Goal: Task Accomplishment & Management: Manage account settings

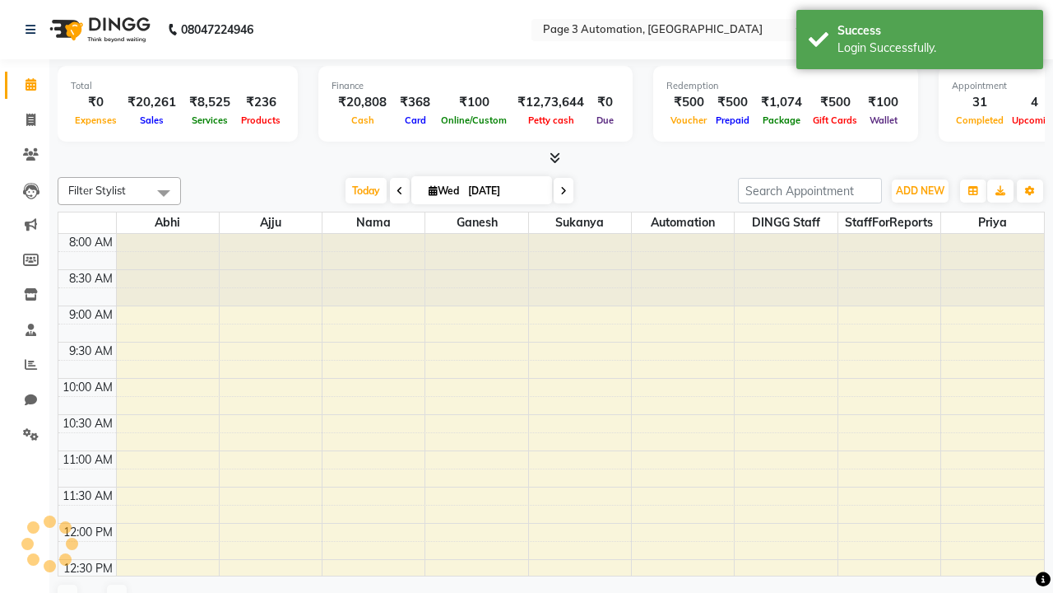
select select "en"
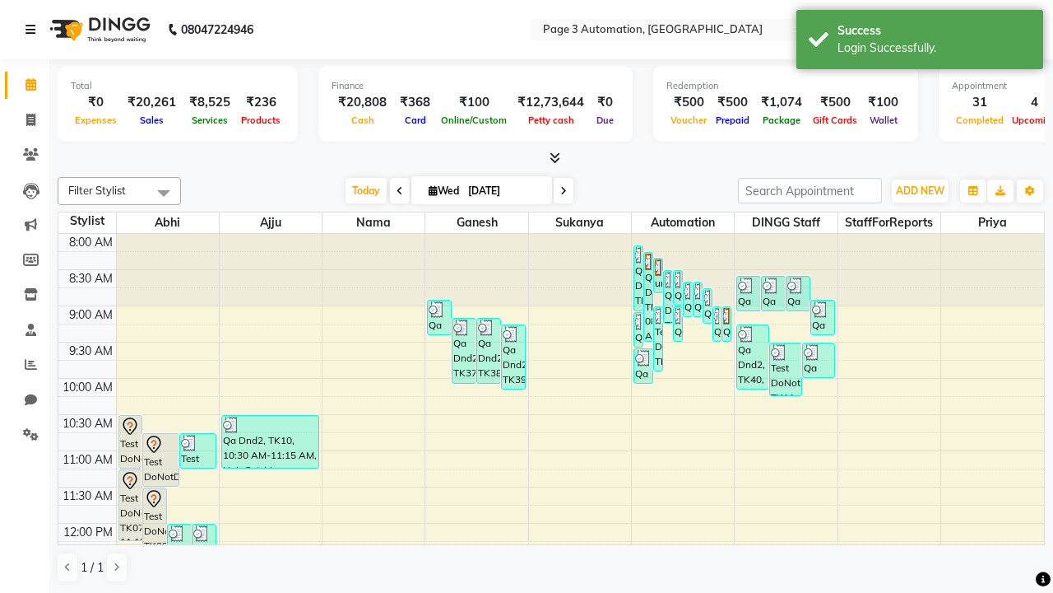
click at [34, 30] on icon at bounding box center [31, 30] width 10 height 12
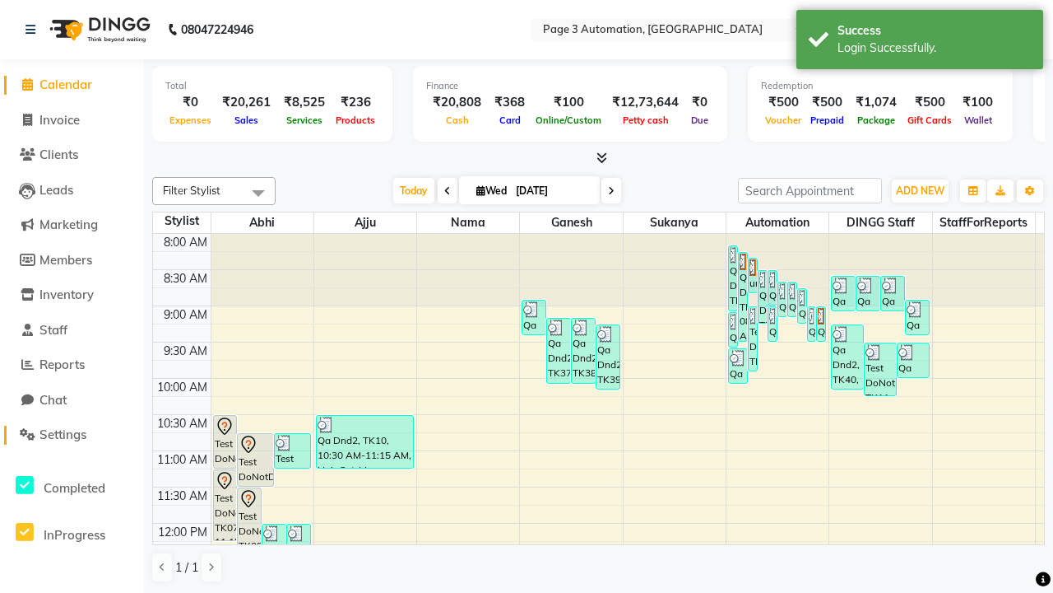
click at [72, 435] on span "Settings" at bounding box center [63, 434] width 47 height 16
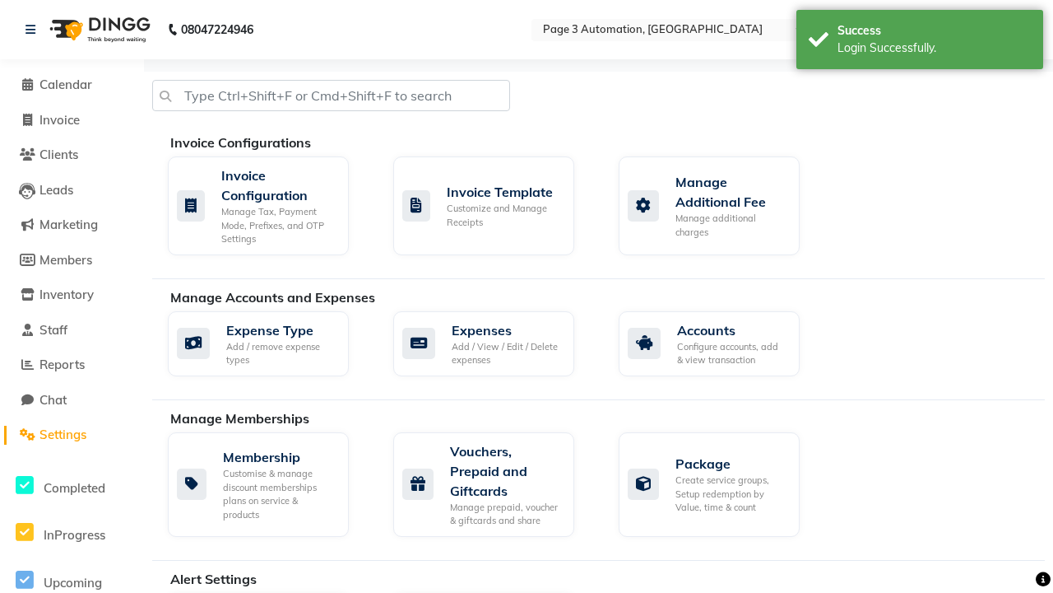
select select "2: 15"
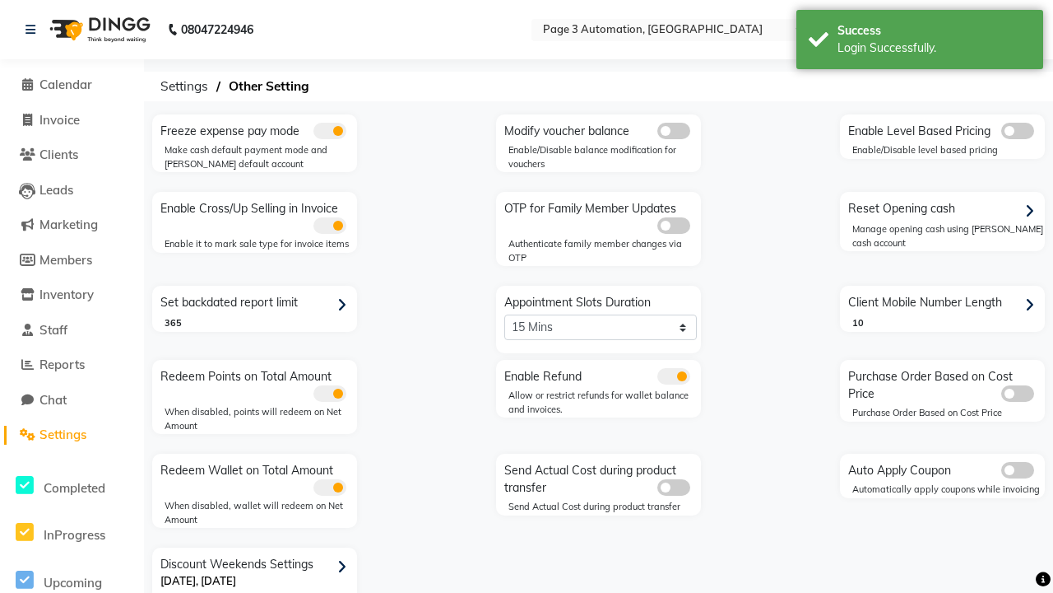
scroll to position [35, 0]
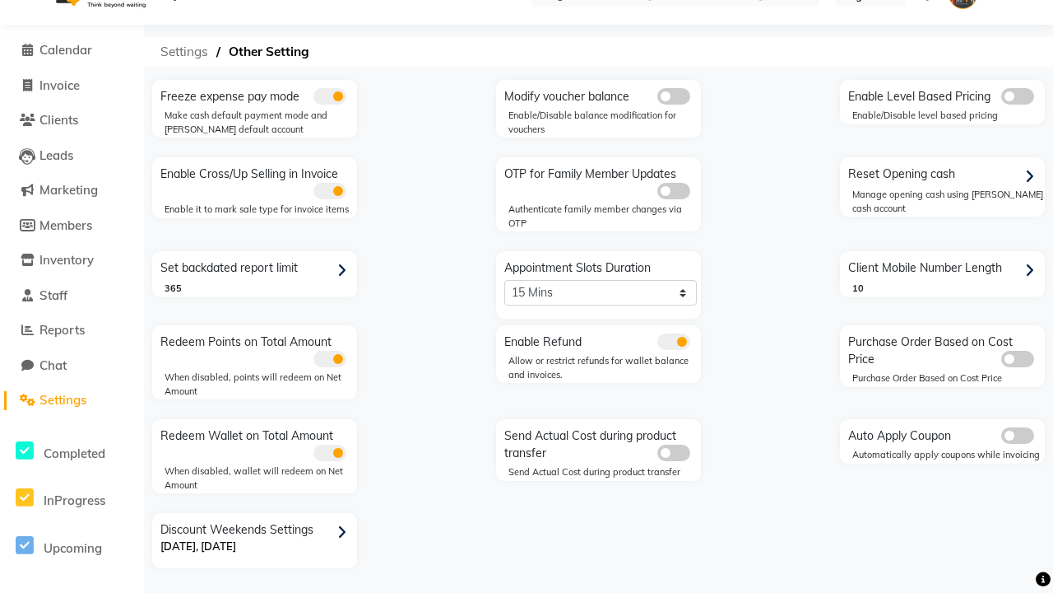
click at [184, 52] on span "Settings" at bounding box center [184, 52] width 64 height 30
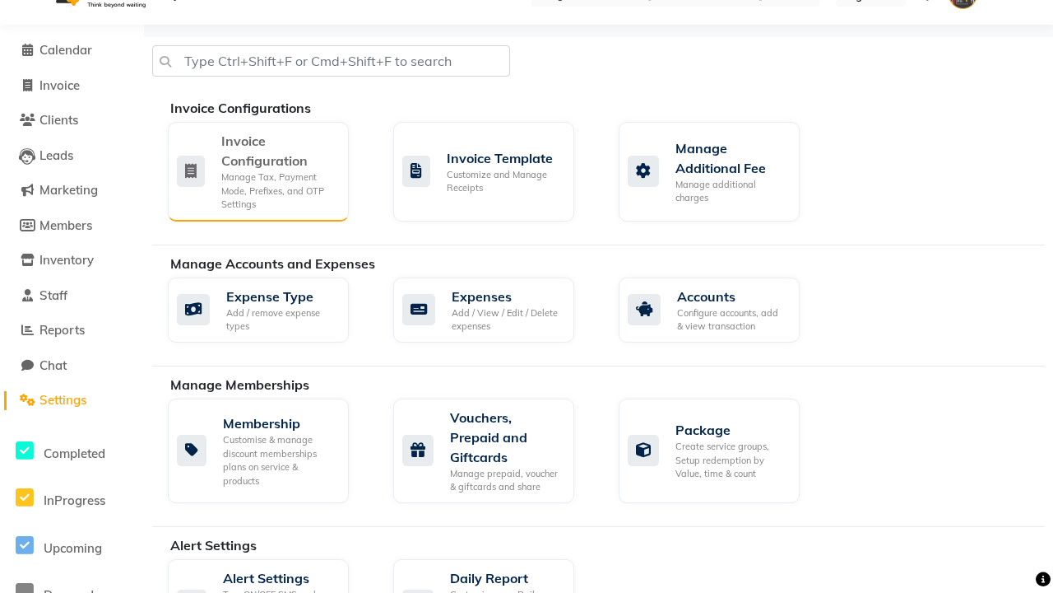
click at [258, 170] on div "Manage Tax, Payment Mode, Prefixes, and OTP Settings" at bounding box center [278, 190] width 114 height 41
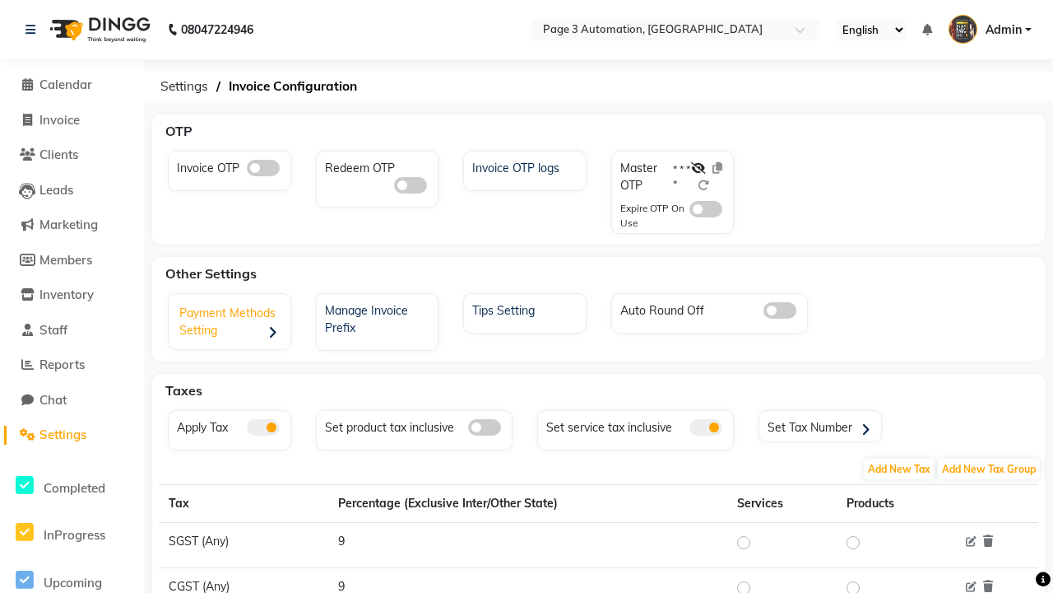
click at [231, 323] on div "Payment Methods Setting" at bounding box center [232, 323] width 118 height 51
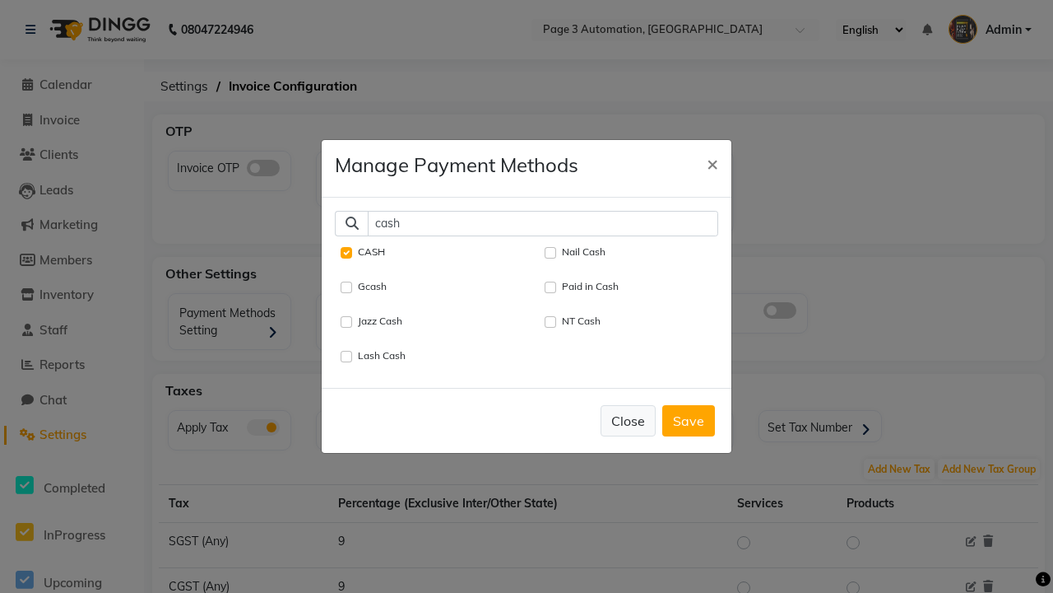
type input "cash"
click at [628, 420] on button "Close" at bounding box center [628, 420] width 55 height 31
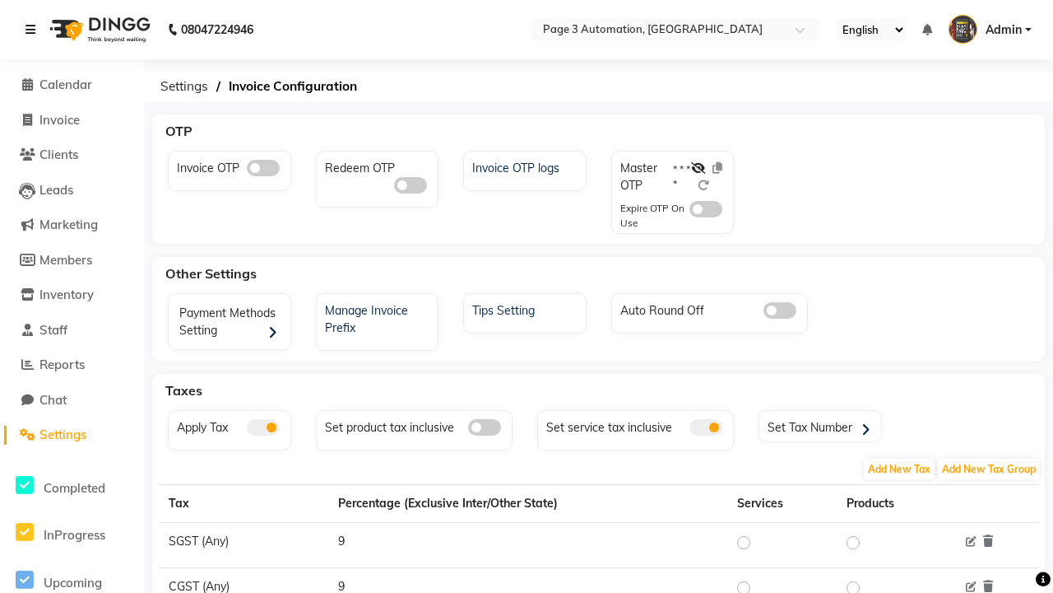
click at [34, 30] on icon at bounding box center [31, 30] width 10 height 12
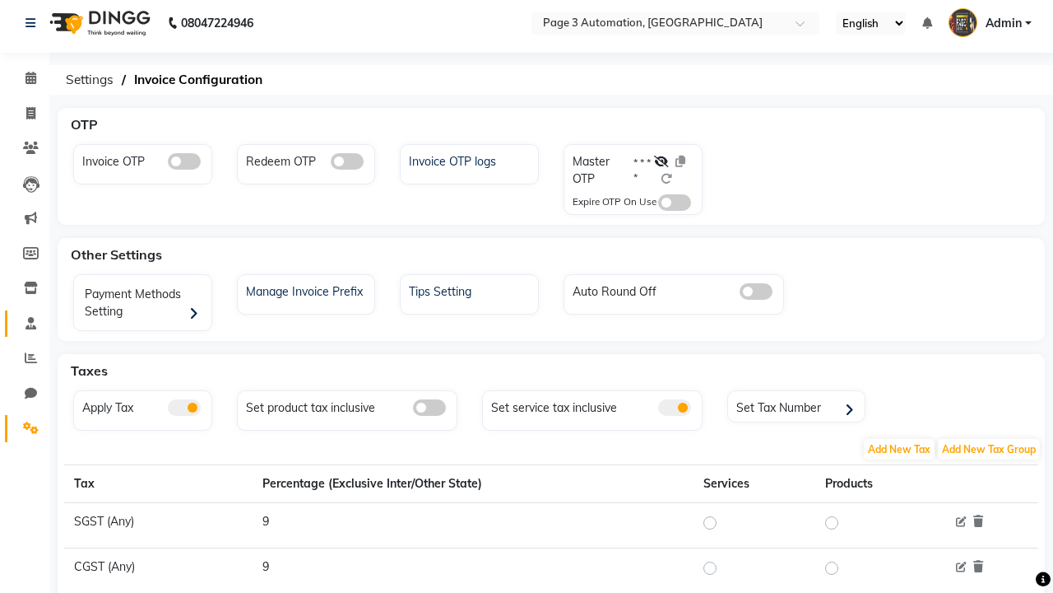
click at [25, 323] on span at bounding box center [30, 323] width 29 height 19
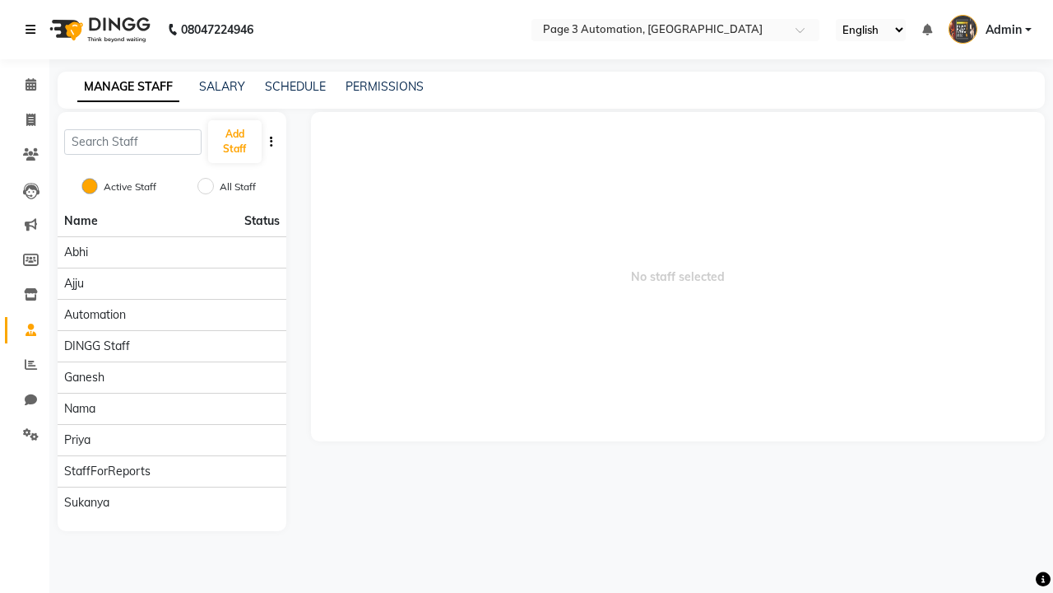
click at [34, 30] on icon at bounding box center [31, 30] width 10 height 12
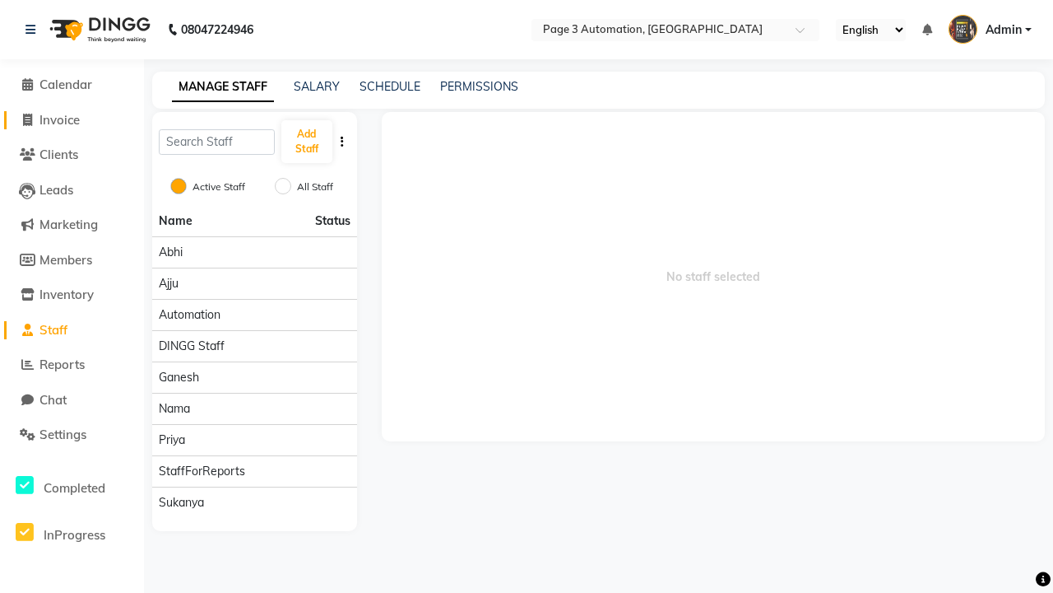
click at [72, 119] on span "Invoice" at bounding box center [60, 120] width 40 height 16
select select "2774"
select select "service"
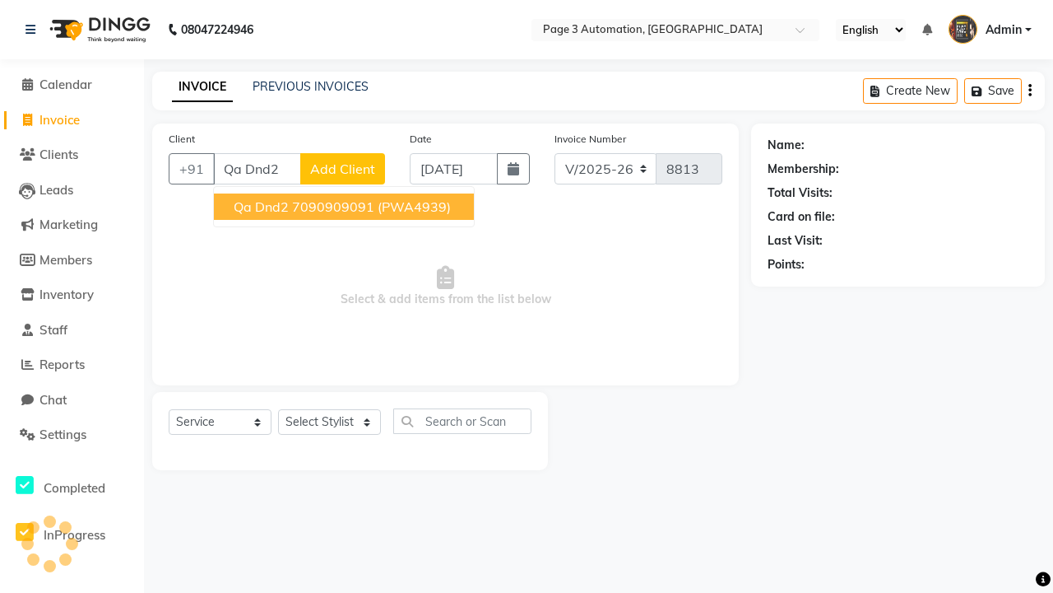
click at [346, 207] on ngb-highlight "7090909091" at bounding box center [333, 206] width 82 height 16
type input "7090909091"
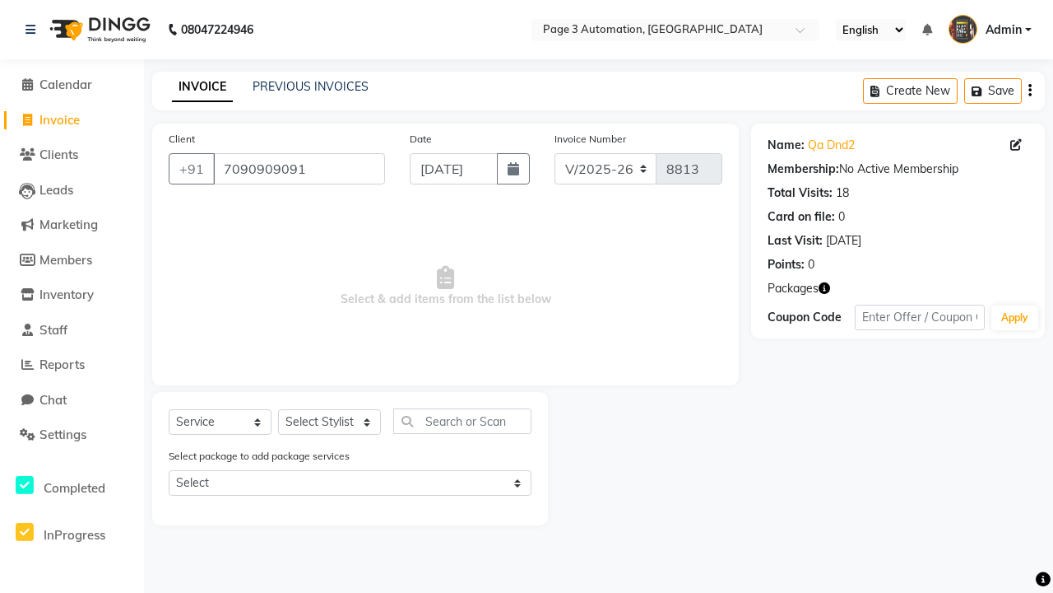
select select "71572"
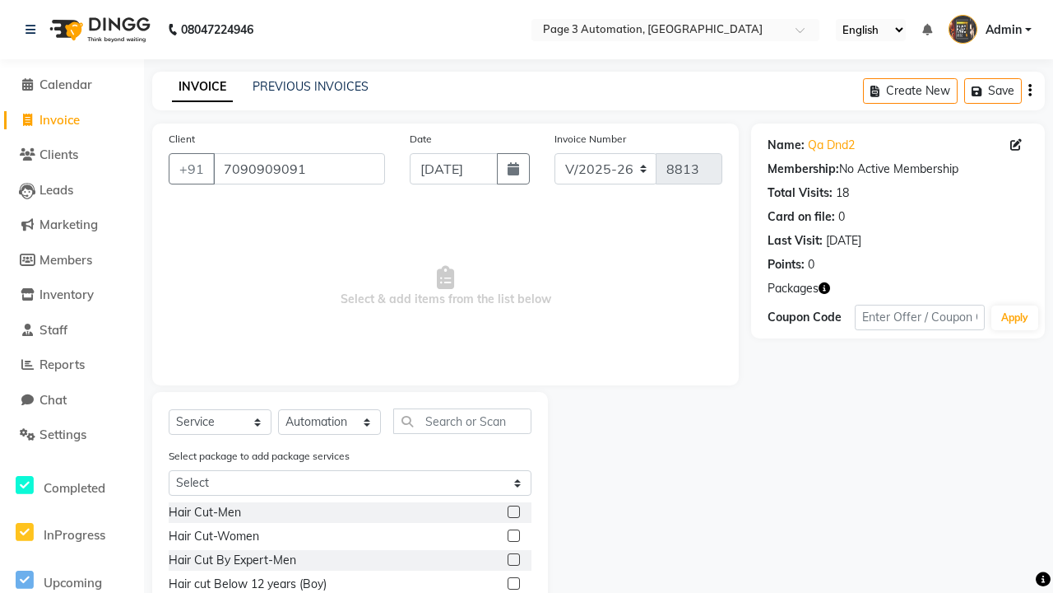
click at [513, 583] on label at bounding box center [514, 583] width 12 height 12
click at [513, 583] on input "checkbox" at bounding box center [513, 584] width 11 height 11
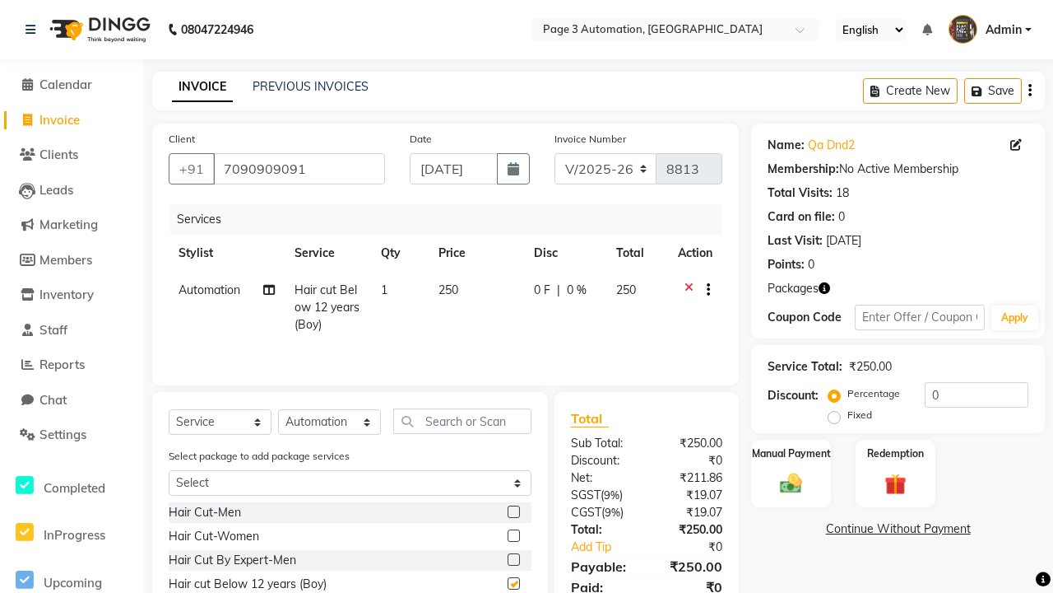
checkbox input "false"
click at [791, 453] on label "Manual Payment" at bounding box center [792, 452] width 82 height 16
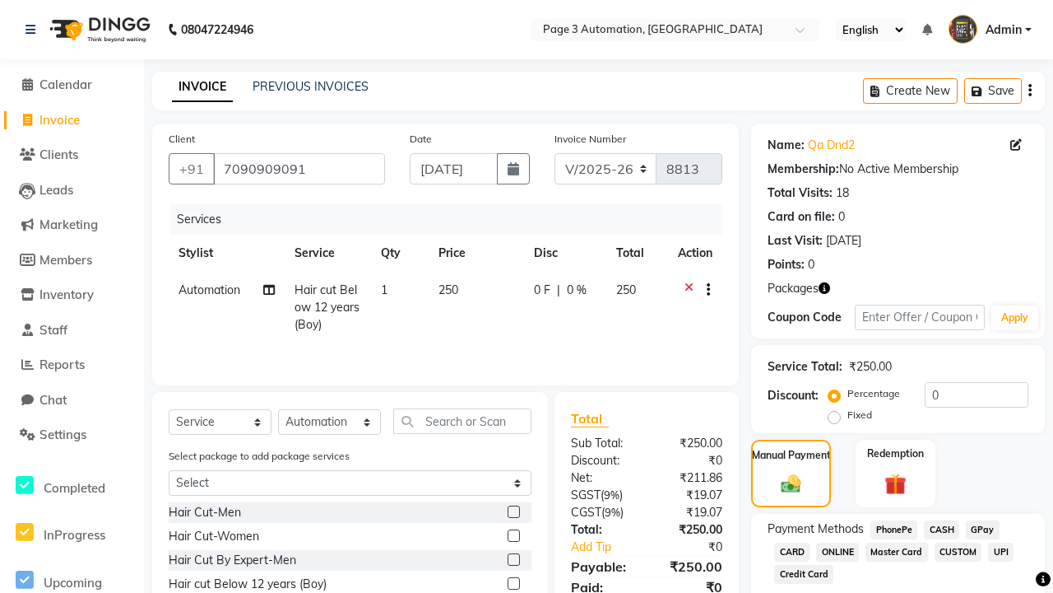
click at [941, 529] on span "CASH" at bounding box center [941, 529] width 35 height 19
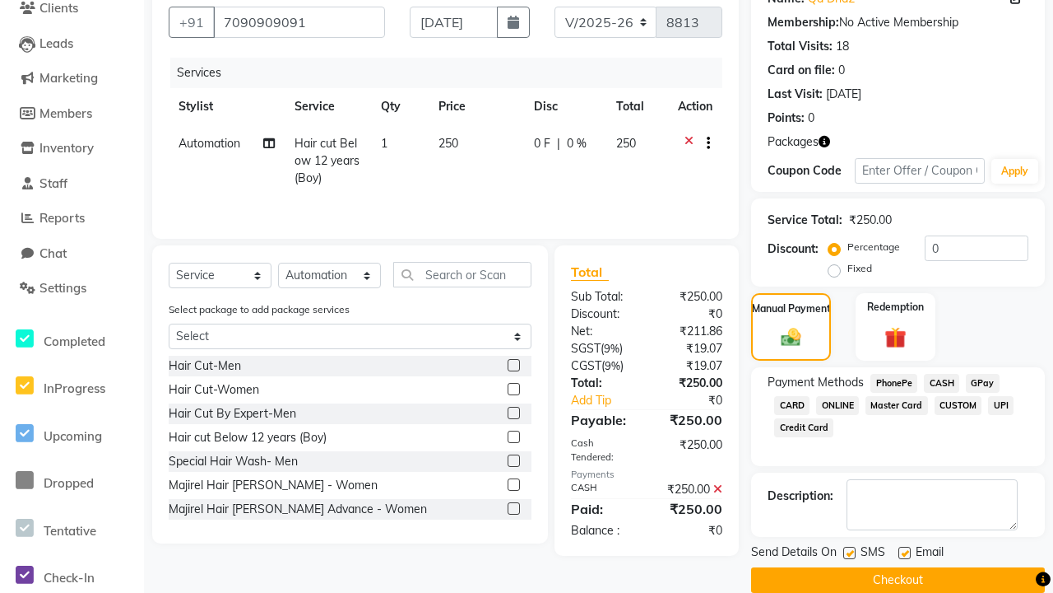
click at [849, 552] on label at bounding box center [850, 552] width 12 height 12
click at [849, 552] on input "checkbox" at bounding box center [849, 553] width 11 height 11
checkbox input "false"
click at [904, 552] on label at bounding box center [905, 552] width 12 height 12
click at [904, 552] on input "checkbox" at bounding box center [904, 553] width 11 height 11
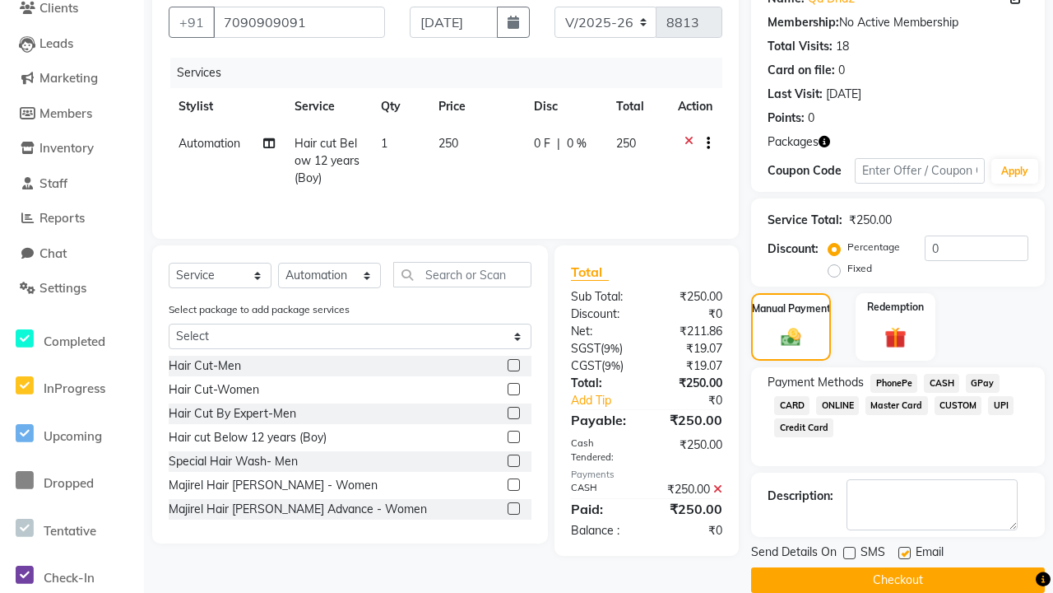
checkbox input "false"
click at [898, 579] on button "Checkout" at bounding box center [898, 580] width 294 height 26
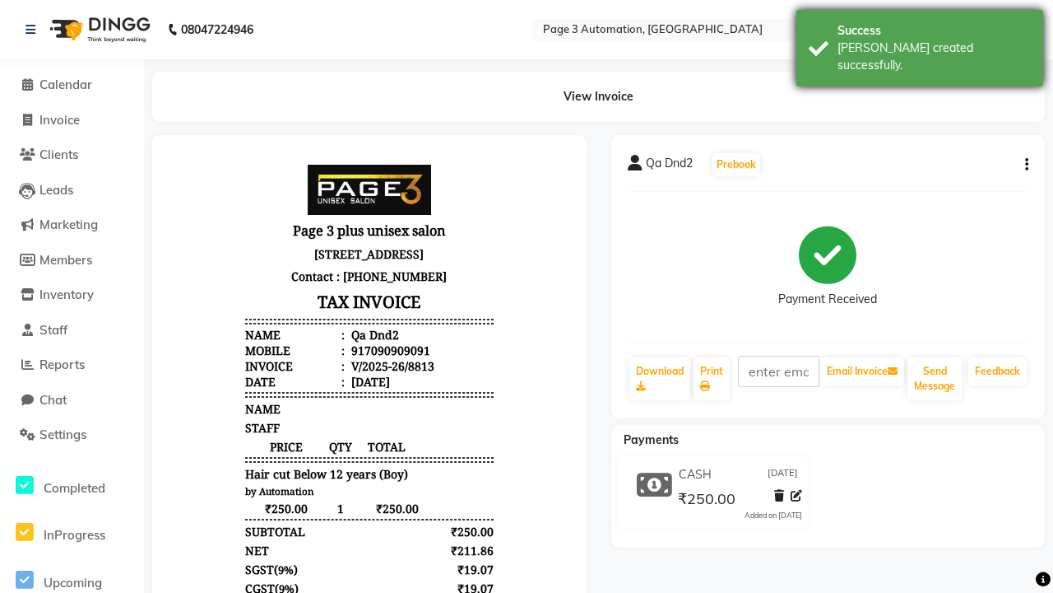
click at [920, 42] on div "[PERSON_NAME] created successfully." at bounding box center [934, 57] width 193 height 35
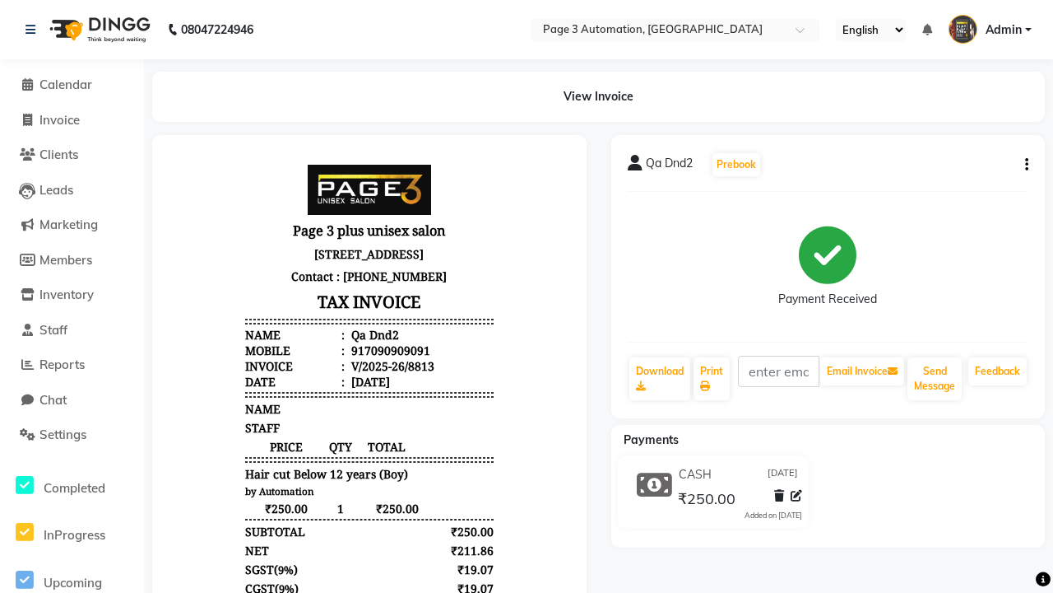
click at [1024, 165] on button "button" at bounding box center [1024, 164] width 10 height 17
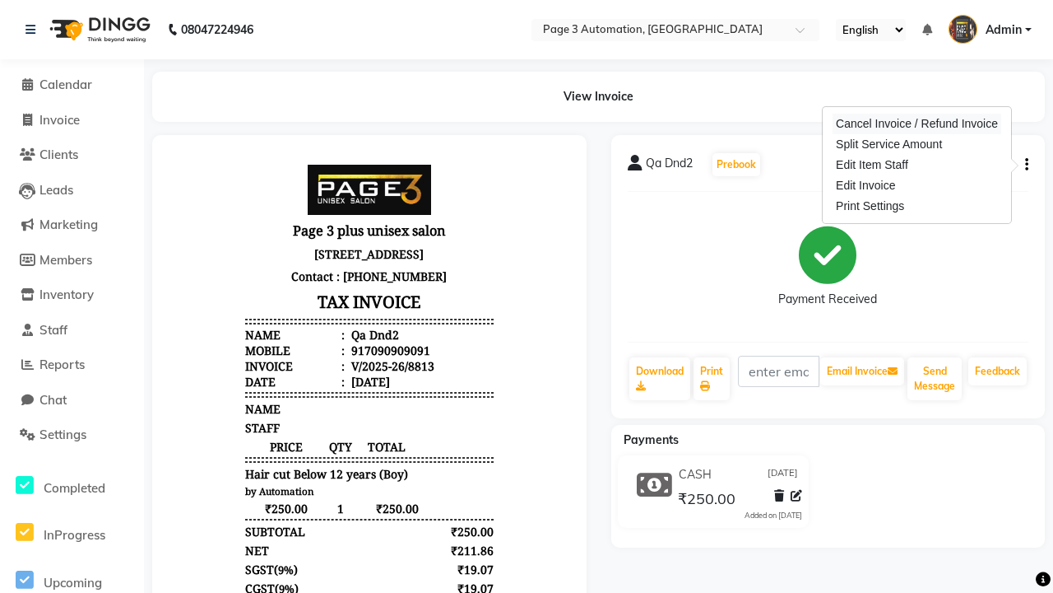
click at [917, 123] on div "Cancel Invoice / Refund Invoice" at bounding box center [917, 124] width 169 height 21
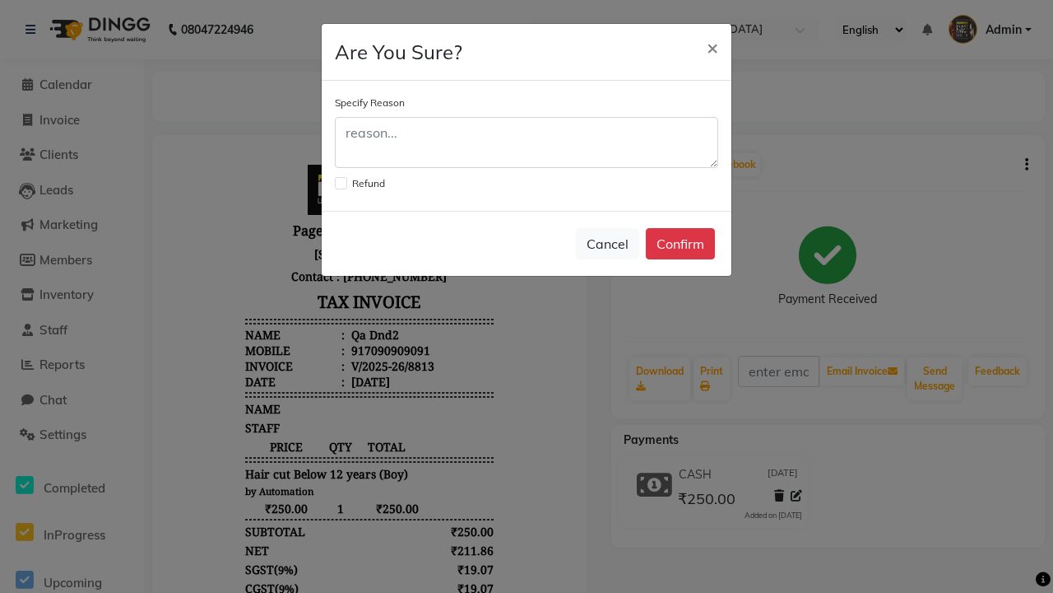
click at [341, 183] on label at bounding box center [341, 183] width 12 height 12
click at [341, 183] on input "checkbox" at bounding box center [340, 181] width 11 height 11
checkbox input "true"
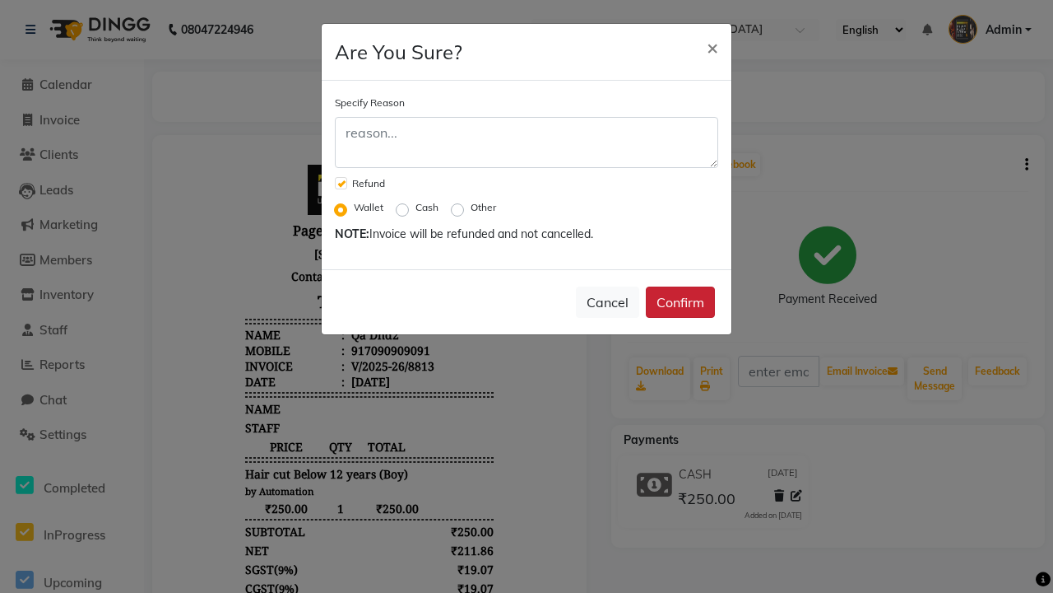
click at [427, 207] on label "Cash" at bounding box center [427, 207] width 23 height 15
click at [411, 207] on input "Cash" at bounding box center [406, 208] width 12 height 12
radio input "true"
click at [681, 302] on button "Confirm" at bounding box center [680, 301] width 69 height 31
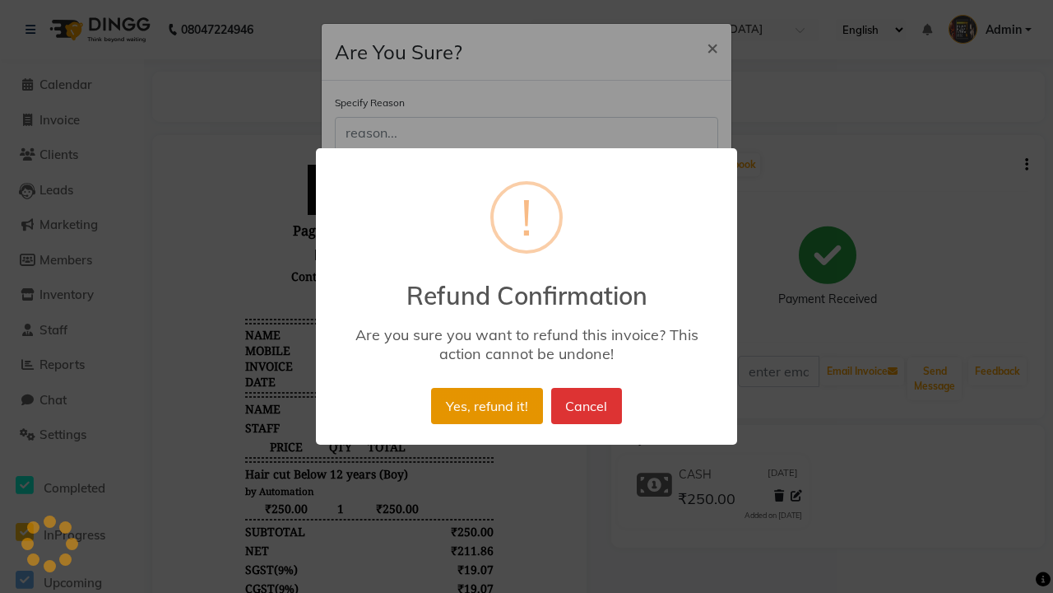
click at [486, 406] on button "Yes, refund it!" at bounding box center [486, 406] width 111 height 36
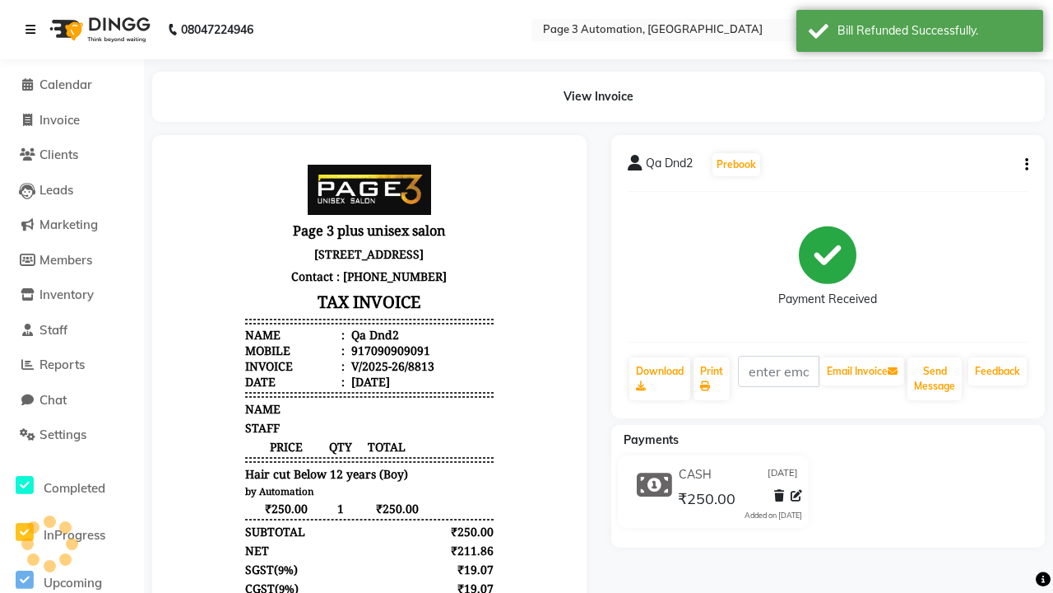
click at [30, 30] on icon at bounding box center [31, 30] width 10 height 12
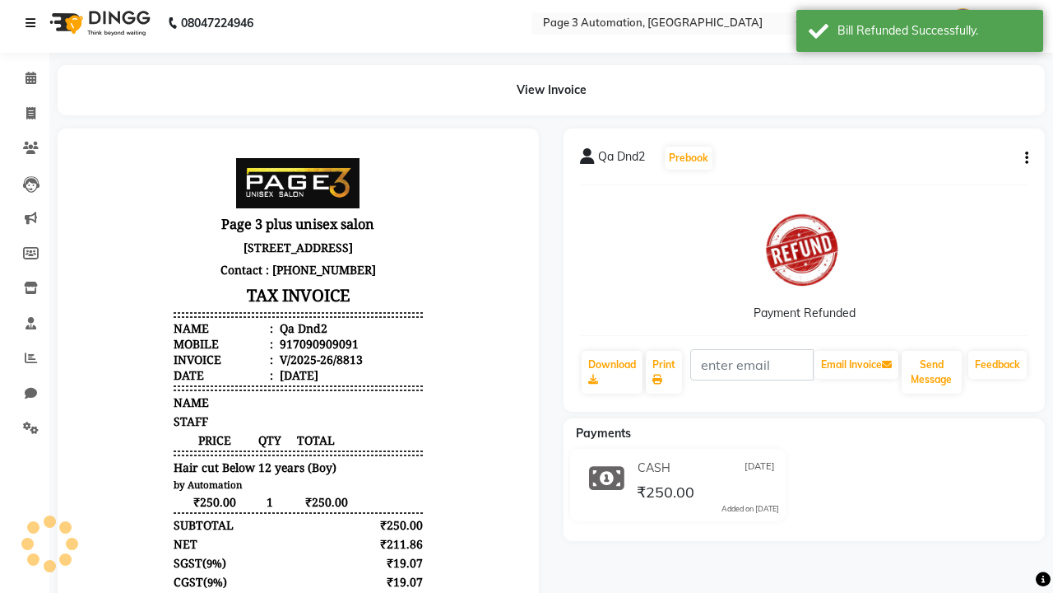
scroll to position [0, 4]
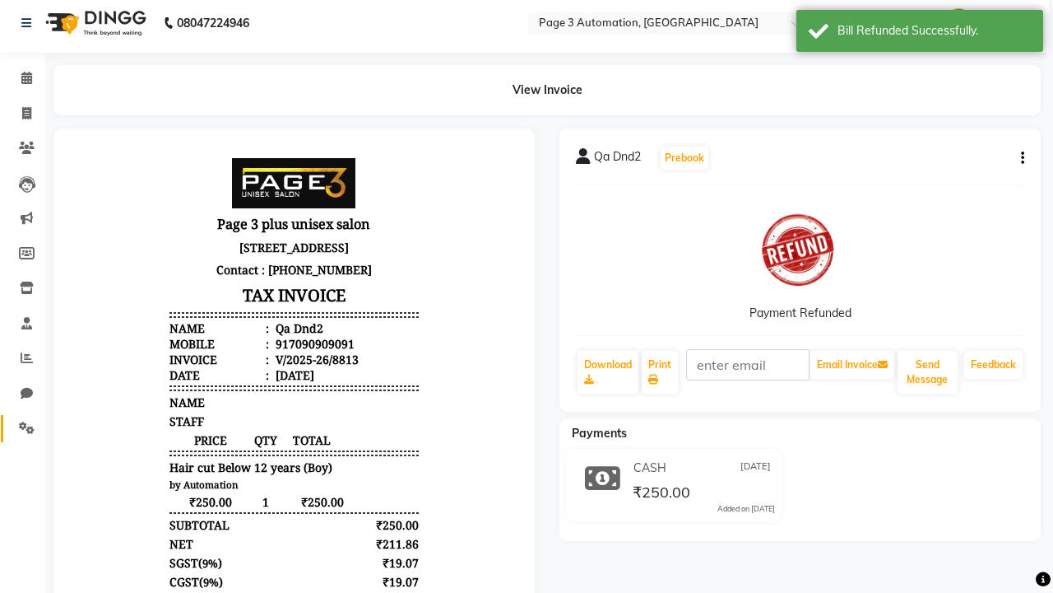
click at [21, 428] on icon at bounding box center [27, 427] width 16 height 12
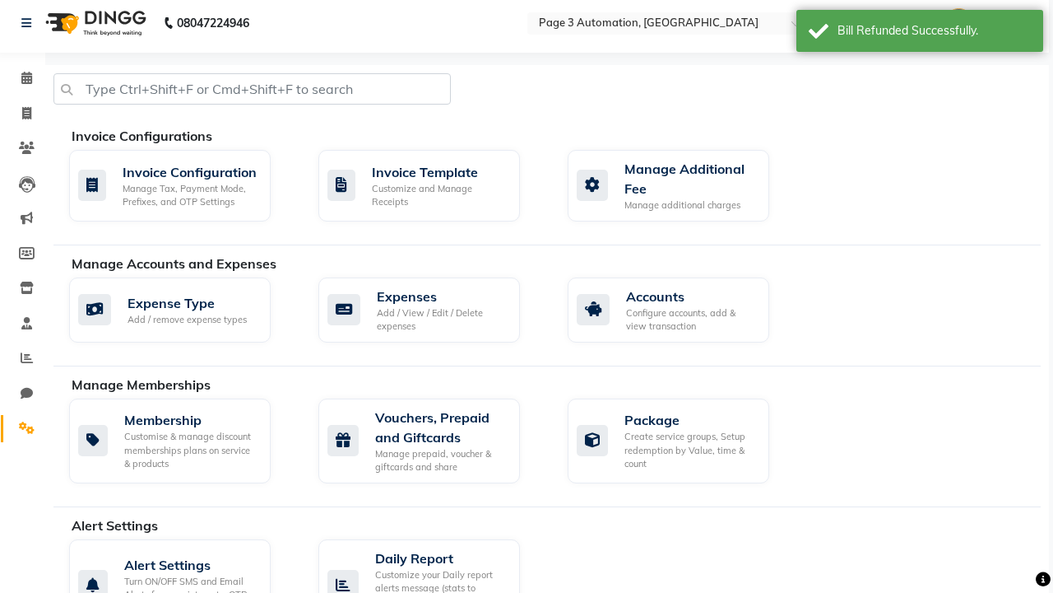
scroll to position [874, 0]
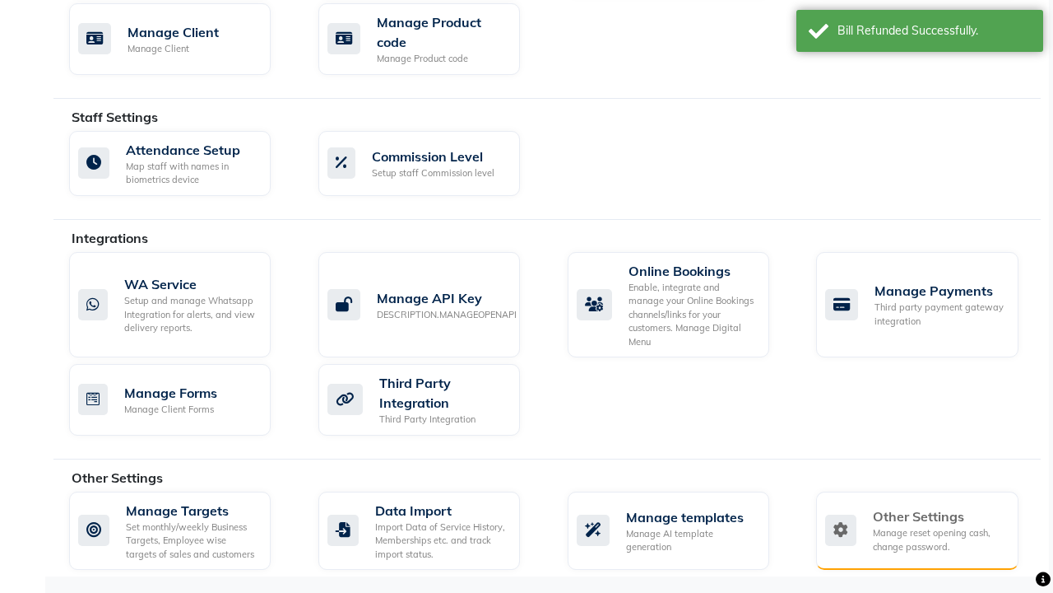
click at [917, 530] on div "Manage reset opening cash, change password." at bounding box center [939, 539] width 132 height 27
select select "2: 15"
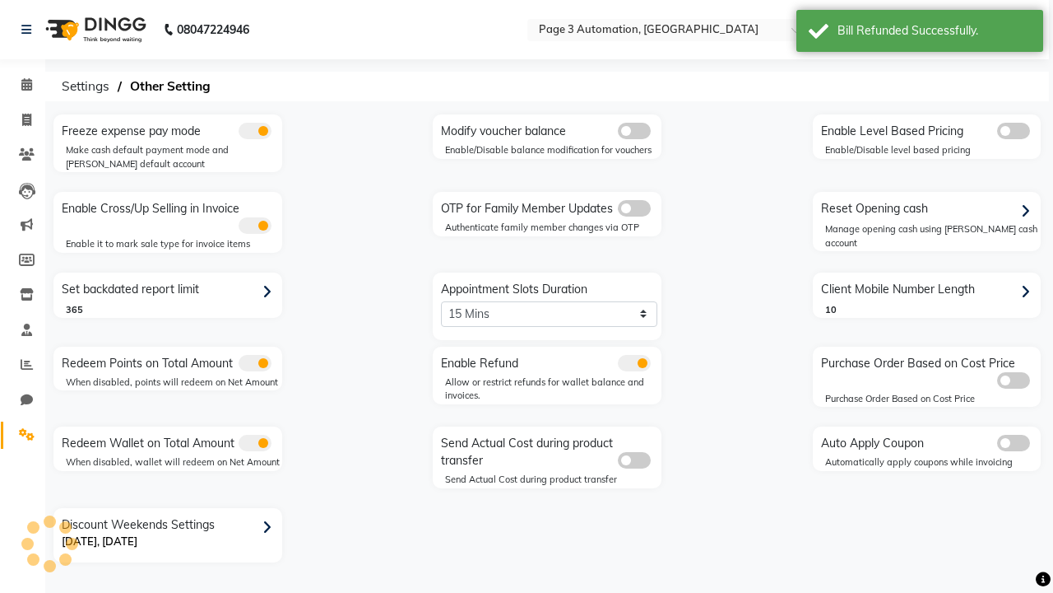
click at [928, 209] on div "Reset Opening cash" at bounding box center [929, 209] width 225 height 26
select select "1486"
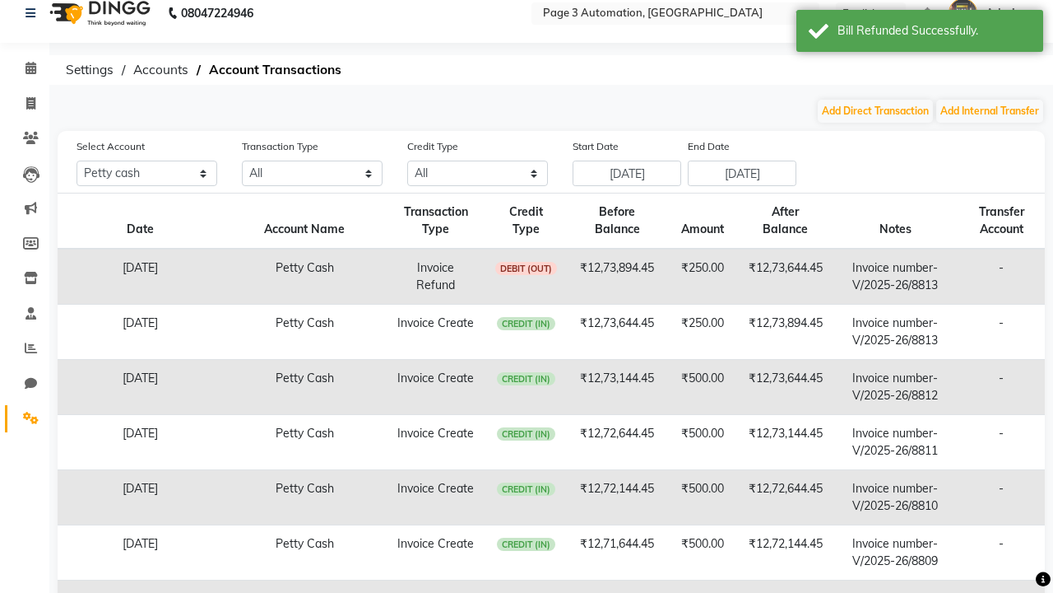
scroll to position [16, 0]
